Goal: Transaction & Acquisition: Purchase product/service

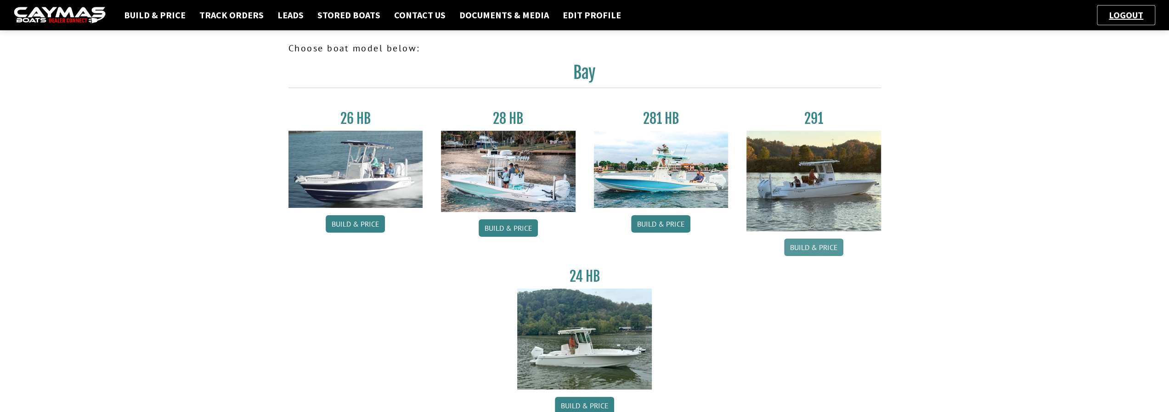
click at [800, 247] on link "Build & Price" at bounding box center [813, 247] width 59 height 17
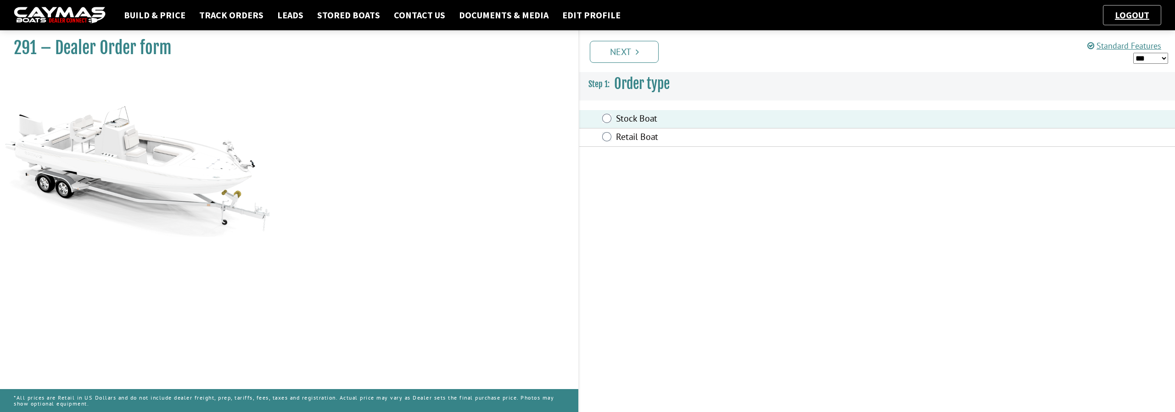
click at [1163, 56] on select "*** ****** ******" at bounding box center [1151, 58] width 35 height 11
select select "*"
click at [1134, 53] on select "*** ****** ******" at bounding box center [1151, 58] width 35 height 11
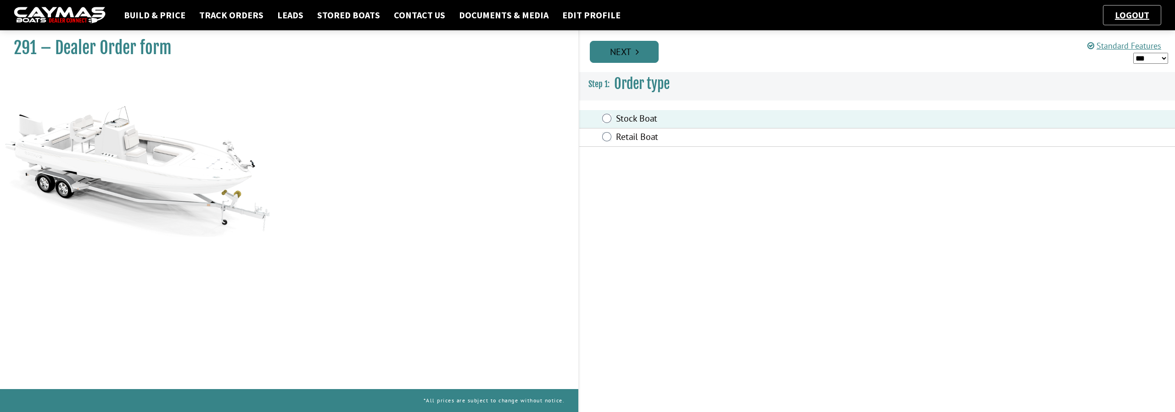
click at [621, 54] on link "Next" at bounding box center [624, 52] width 69 height 22
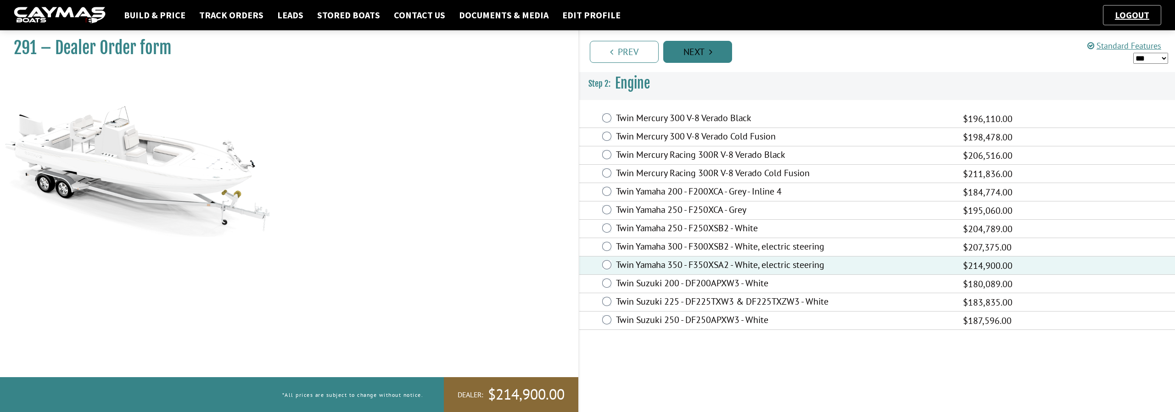
click at [700, 56] on link "Next" at bounding box center [698, 52] width 69 height 22
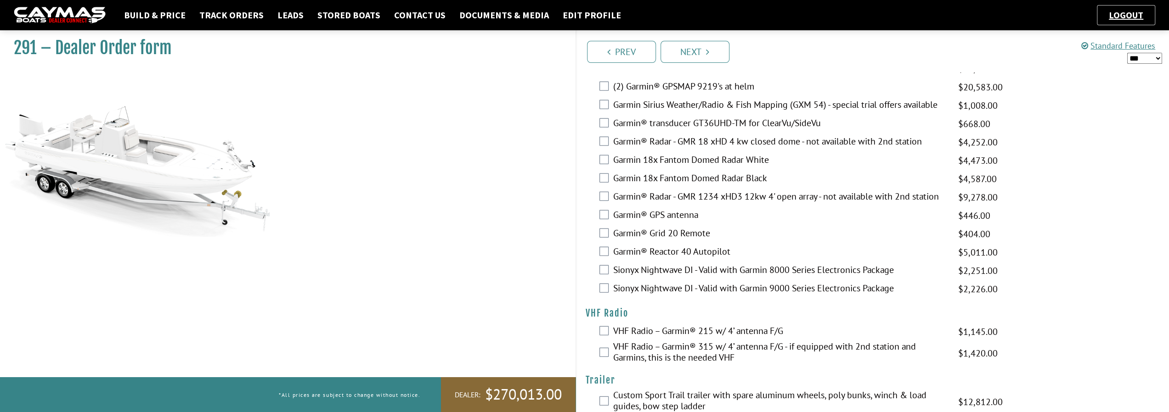
scroll to position [2188, 0]
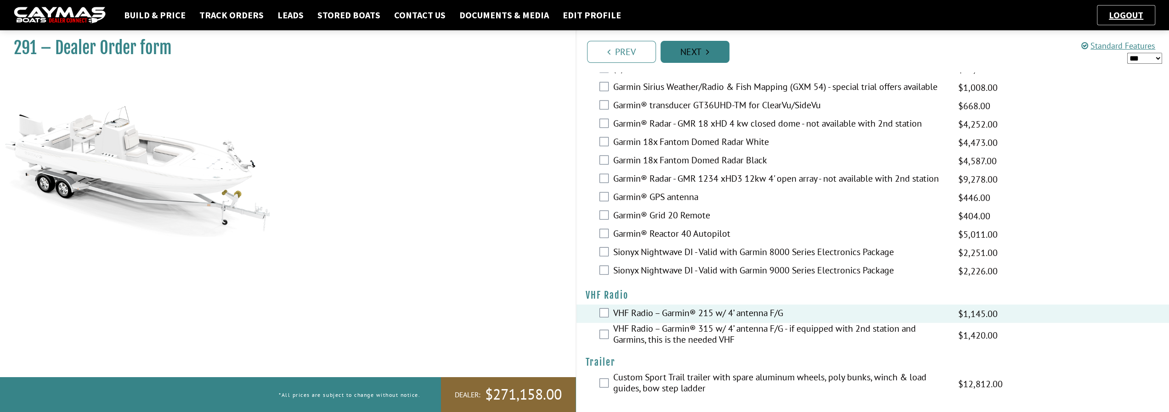
click at [715, 57] on link "Next" at bounding box center [694, 52] width 69 height 22
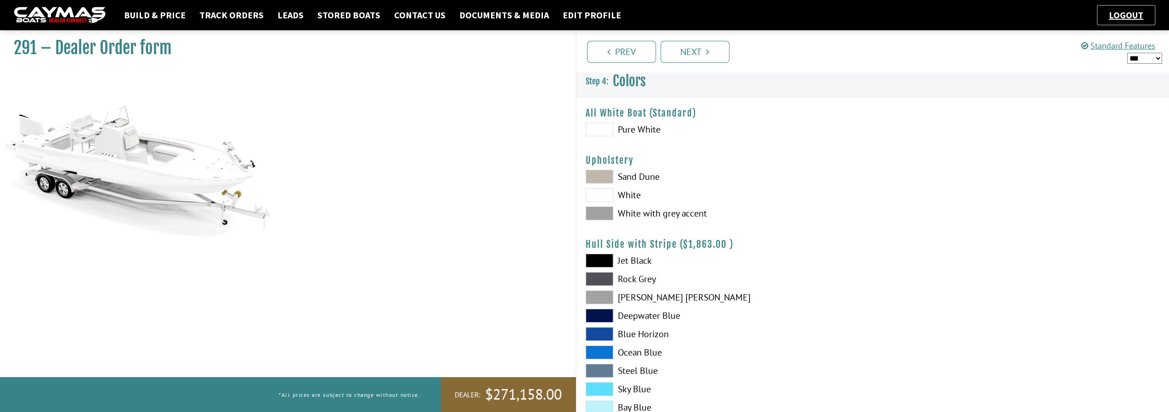
scroll to position [0, 0]
click at [604, 174] on span at bounding box center [599, 178] width 28 height 14
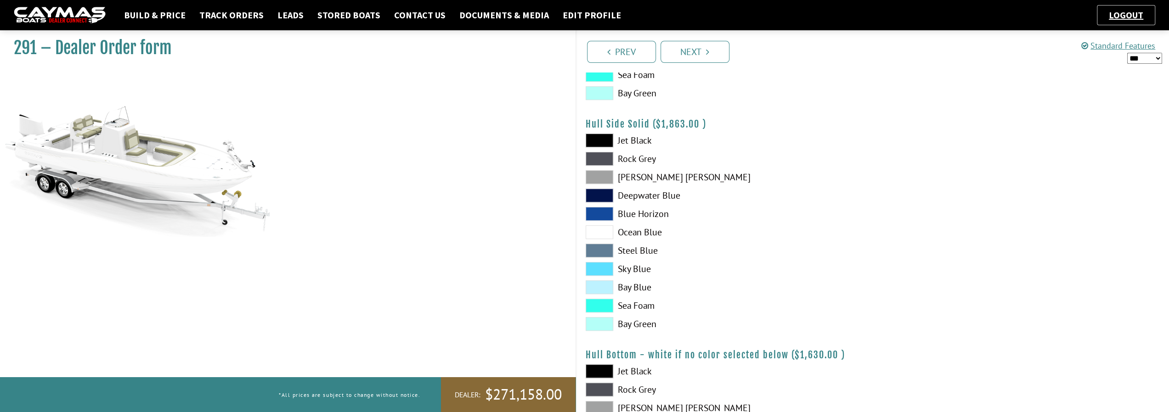
scroll to position [367, 0]
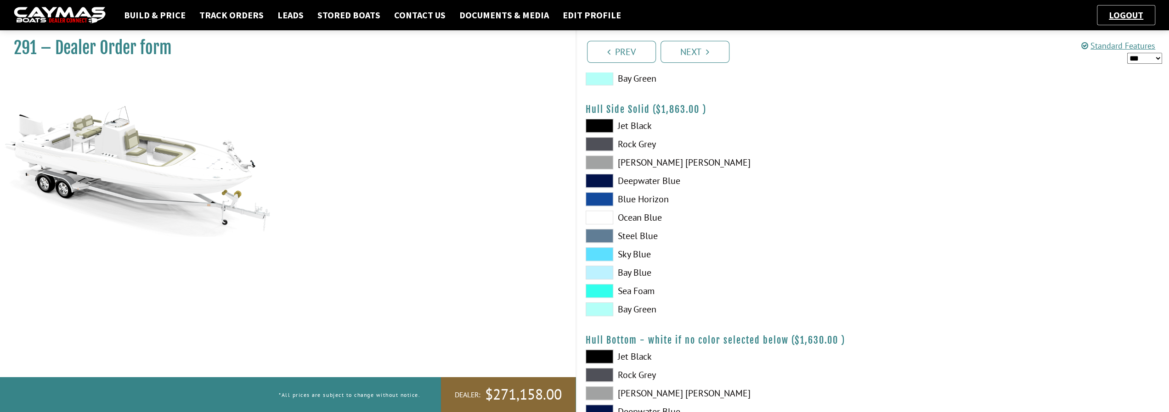
click at [607, 276] on span at bounding box center [599, 273] width 28 height 14
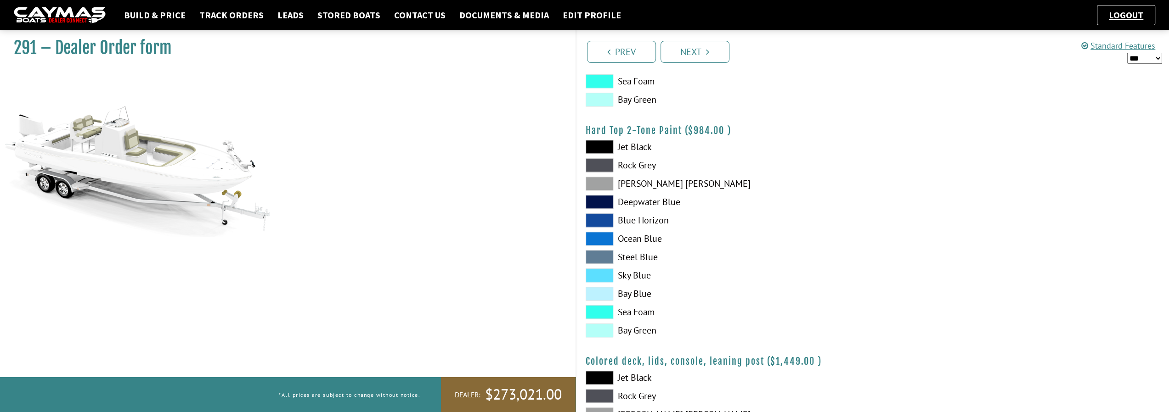
scroll to position [827, 0]
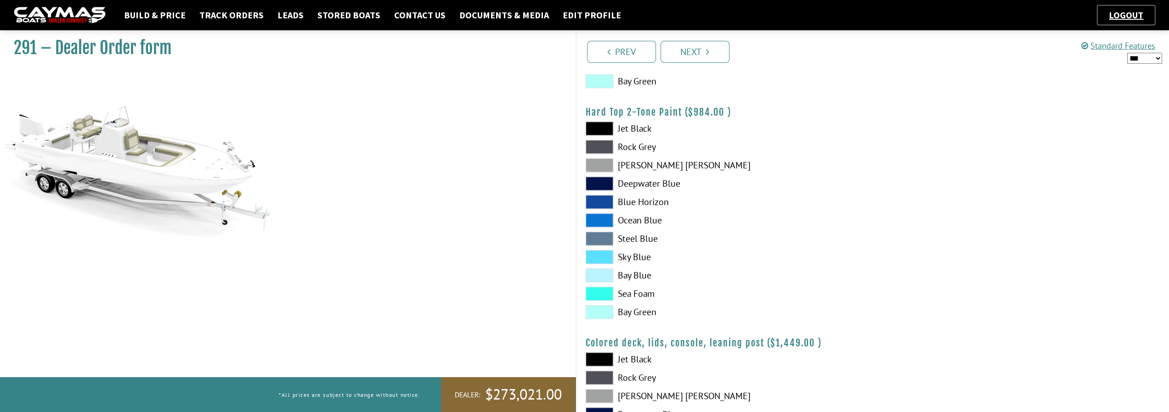
click at [596, 277] on span at bounding box center [599, 276] width 28 height 14
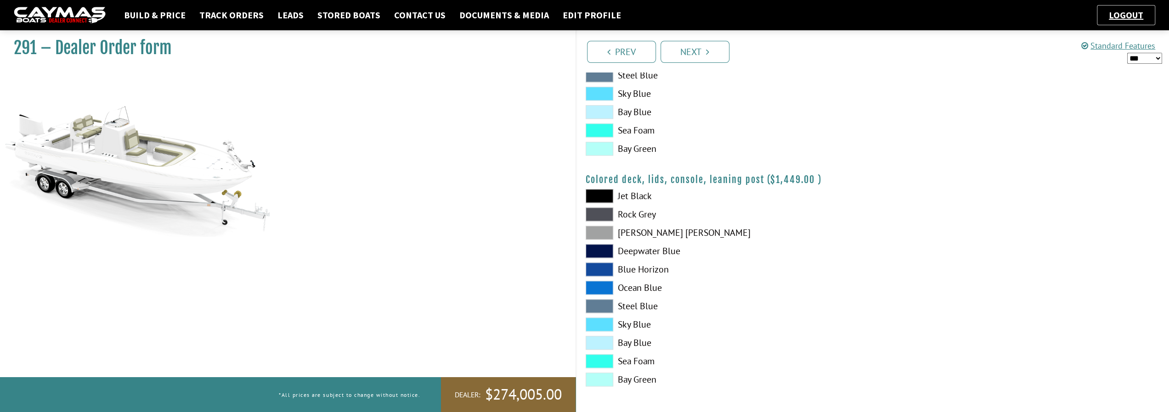
scroll to position [990, 0]
click at [714, 59] on link "Next" at bounding box center [694, 52] width 69 height 22
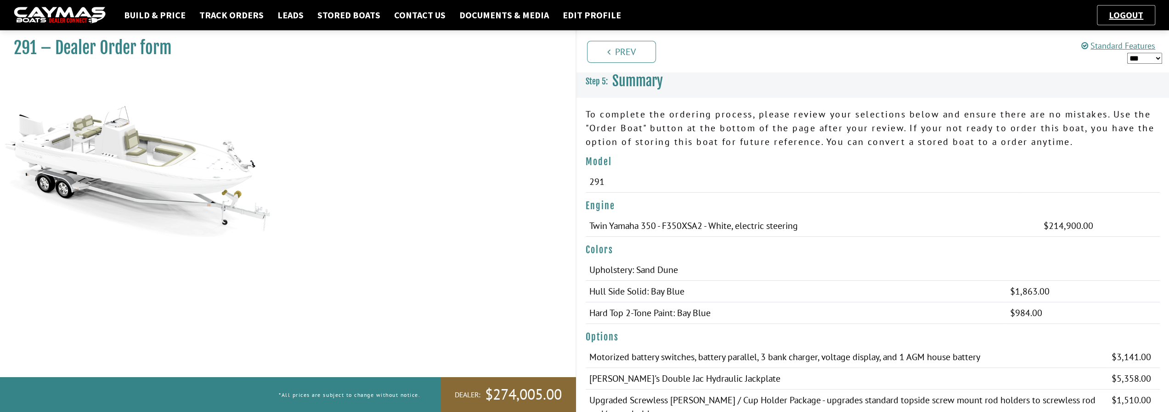
scroll to position [0, 0]
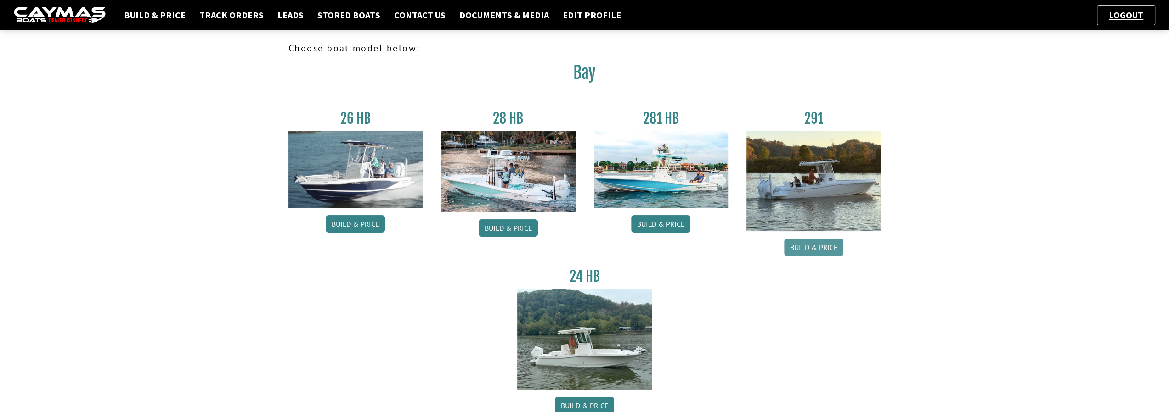
click at [818, 250] on link "Build & Price" at bounding box center [813, 247] width 59 height 17
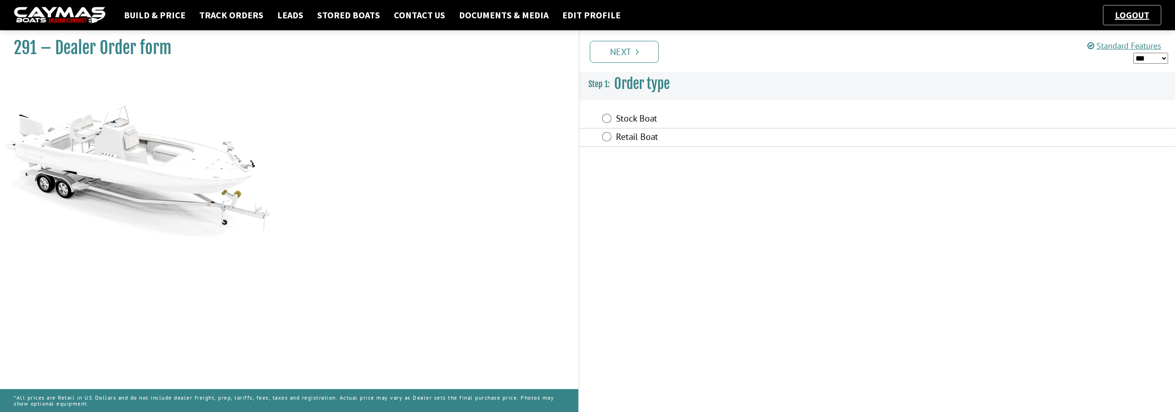
click at [1164, 57] on select "*** ****** ******" at bounding box center [1151, 58] width 35 height 11
select select "*"
click at [1134, 53] on select "*** ****** ******" at bounding box center [1151, 58] width 35 height 11
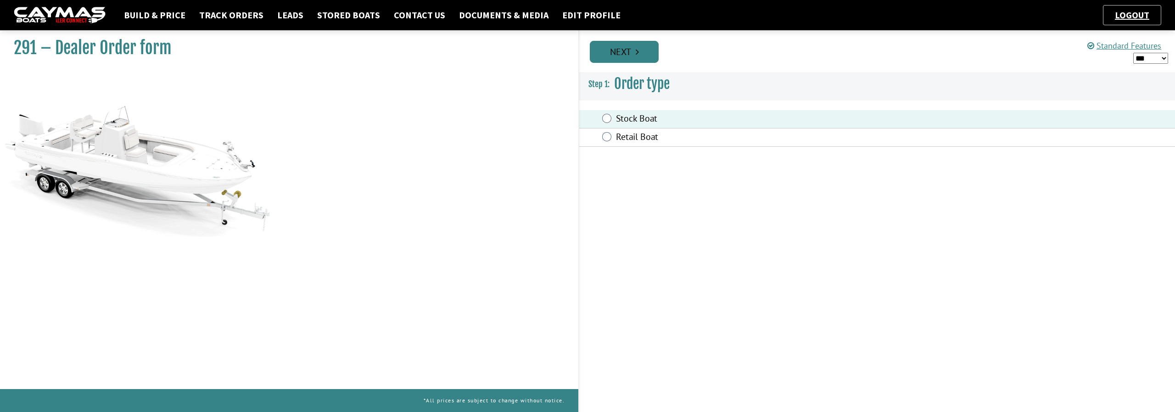
click at [641, 51] on link "Next" at bounding box center [624, 52] width 69 height 22
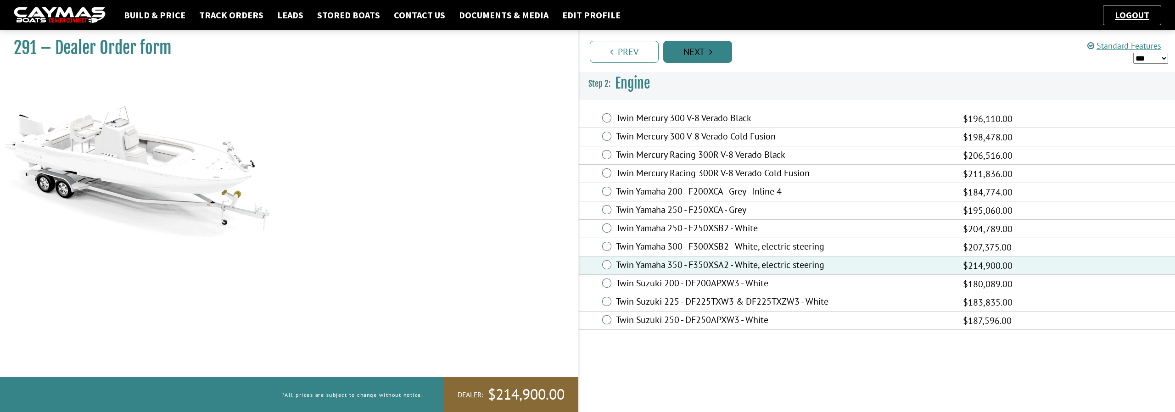
click at [700, 58] on link "Next" at bounding box center [698, 52] width 69 height 22
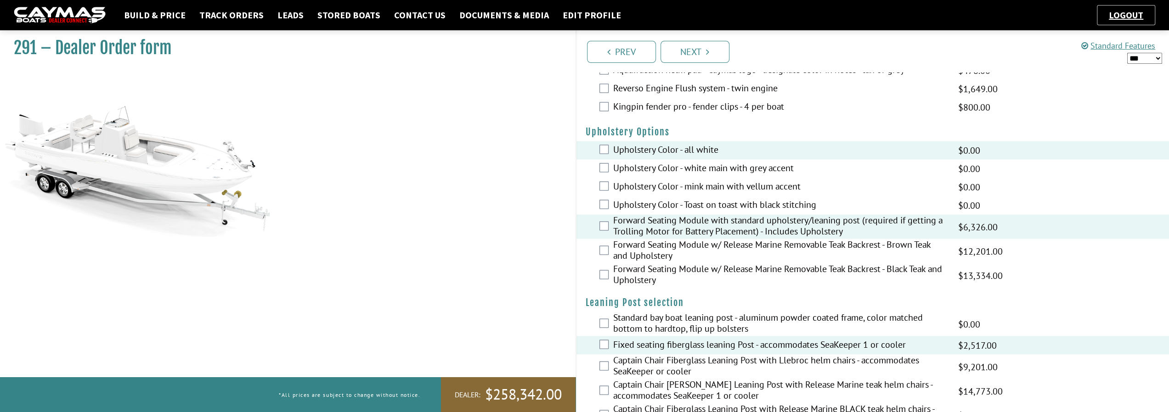
scroll to position [1637, 0]
